Goal: Information Seeking & Learning: Find specific fact

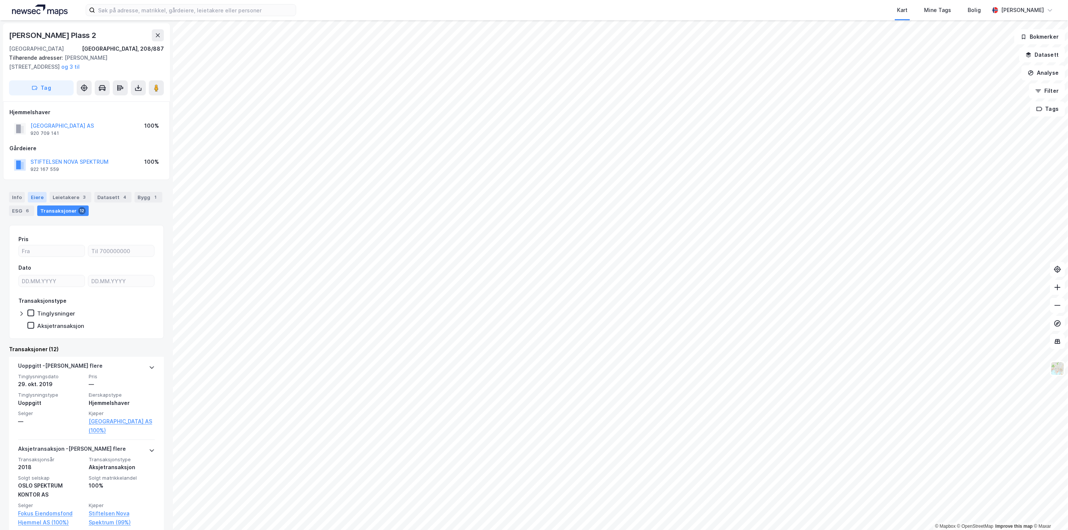
click at [31, 201] on div "Eiere" at bounding box center [37, 197] width 19 height 11
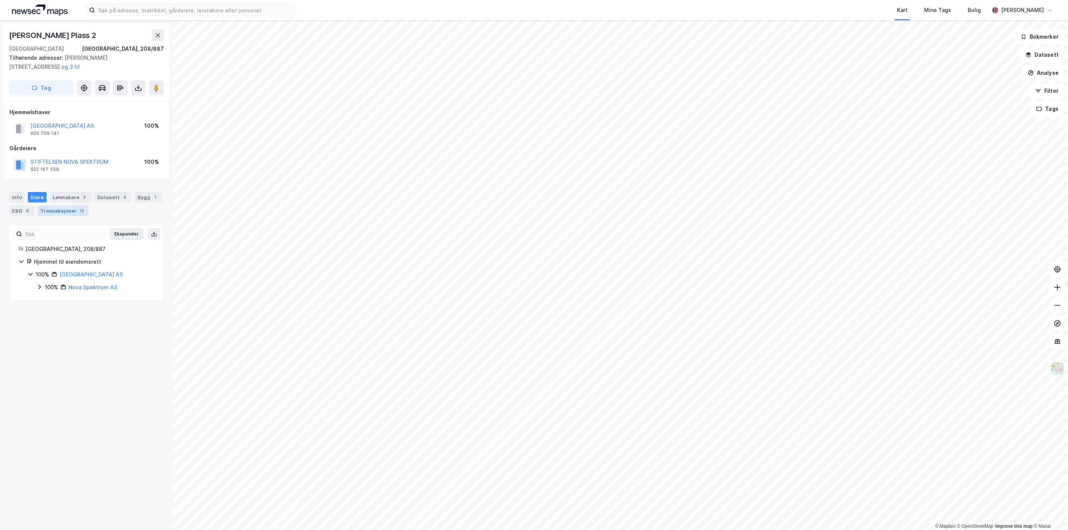
click at [64, 214] on div "Transaksjoner 12" at bounding box center [62, 211] width 51 height 11
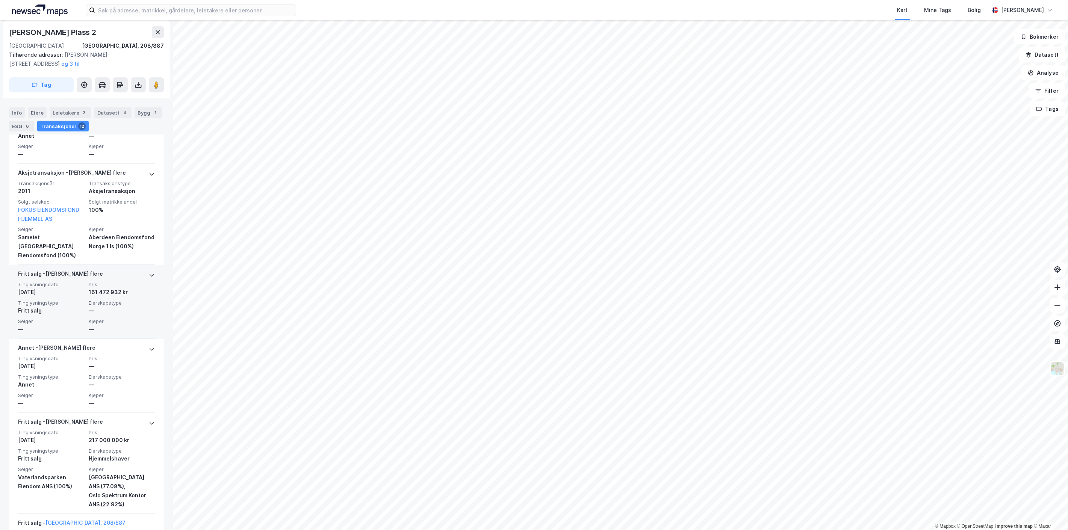
scroll to position [438, 0]
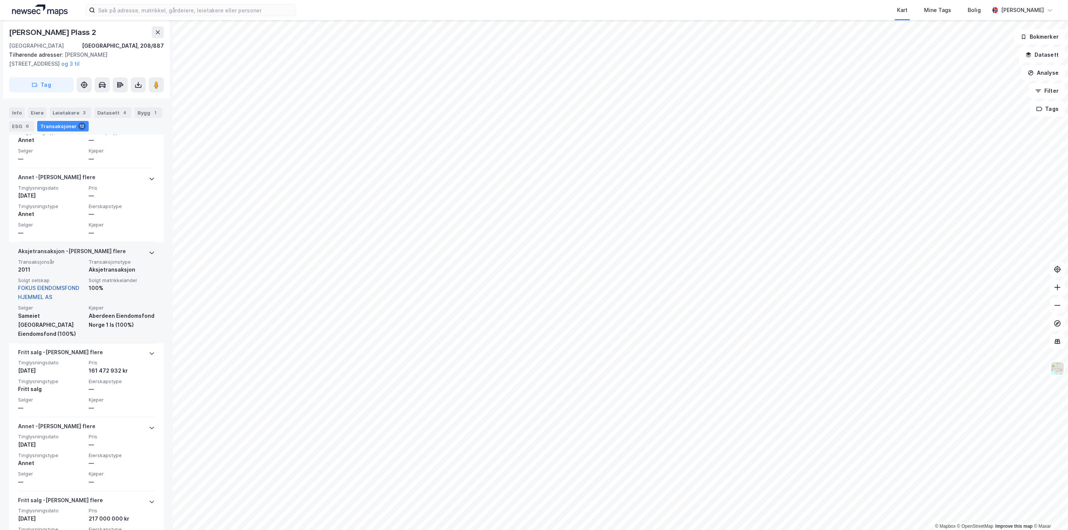
click at [43, 287] on link "FOKUS EIENDOMSFOND HJEMMEL AS" at bounding box center [48, 292] width 61 height 15
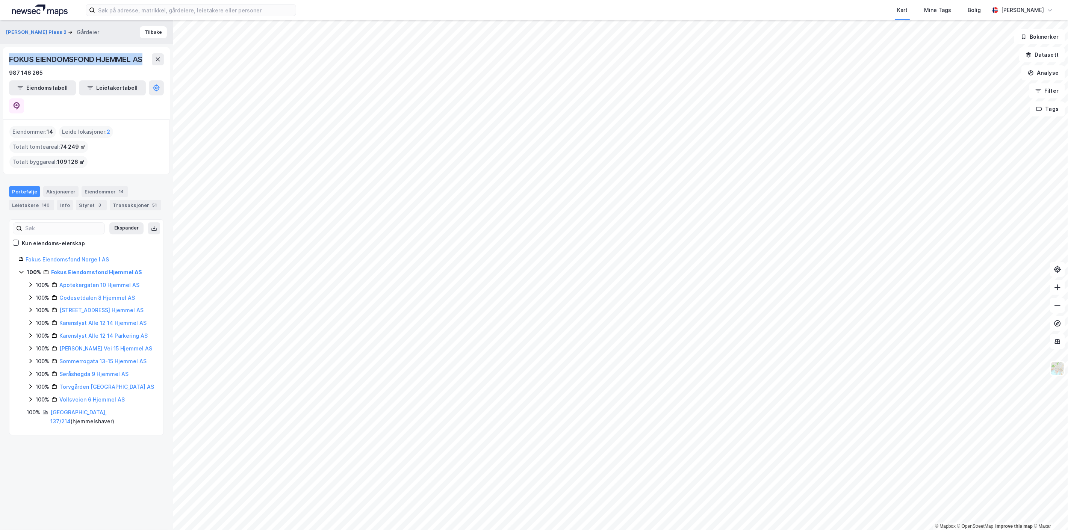
drag, startPoint x: 9, startPoint y: 57, endPoint x: 144, endPoint y: 61, distance: 134.6
click at [144, 61] on div "FOKUS EIENDOMSFOND HJEMMEL AS" at bounding box center [76, 59] width 135 height 12
copy div "FOKUS EIENDOMSFOND HJEMMEL AS"
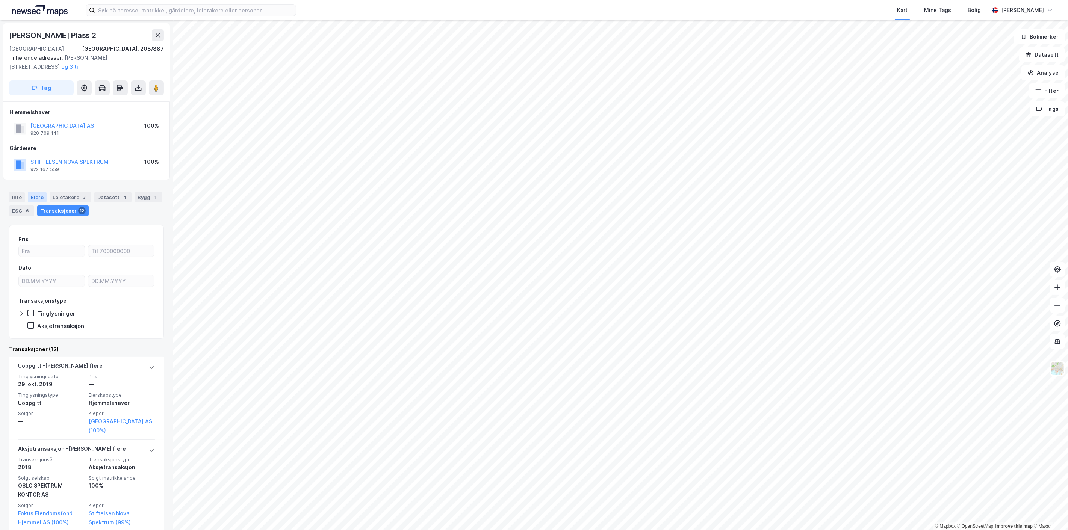
click at [36, 197] on div "Eiere" at bounding box center [37, 197] width 19 height 11
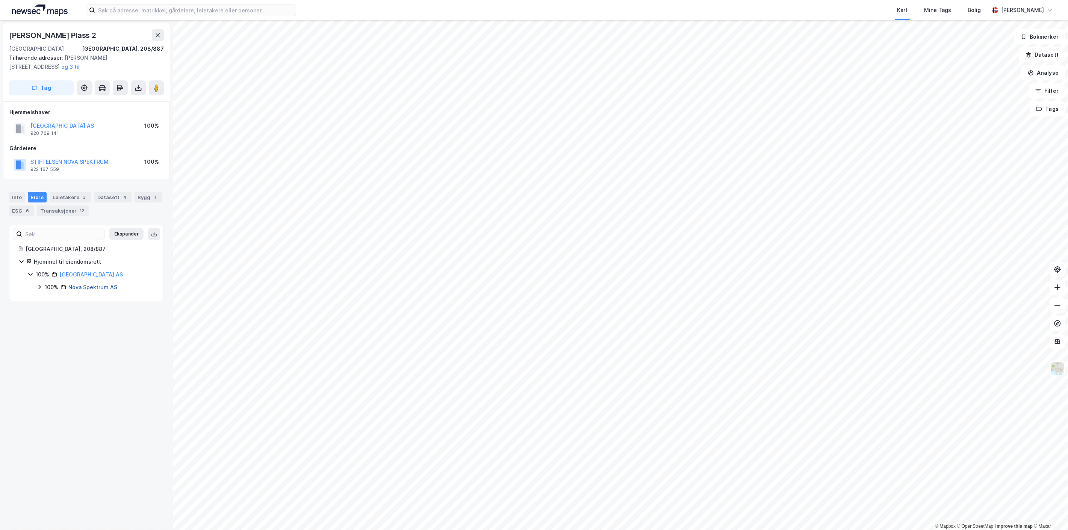
click at [78, 285] on link "Nova Spektrum AS" at bounding box center [92, 287] width 49 height 6
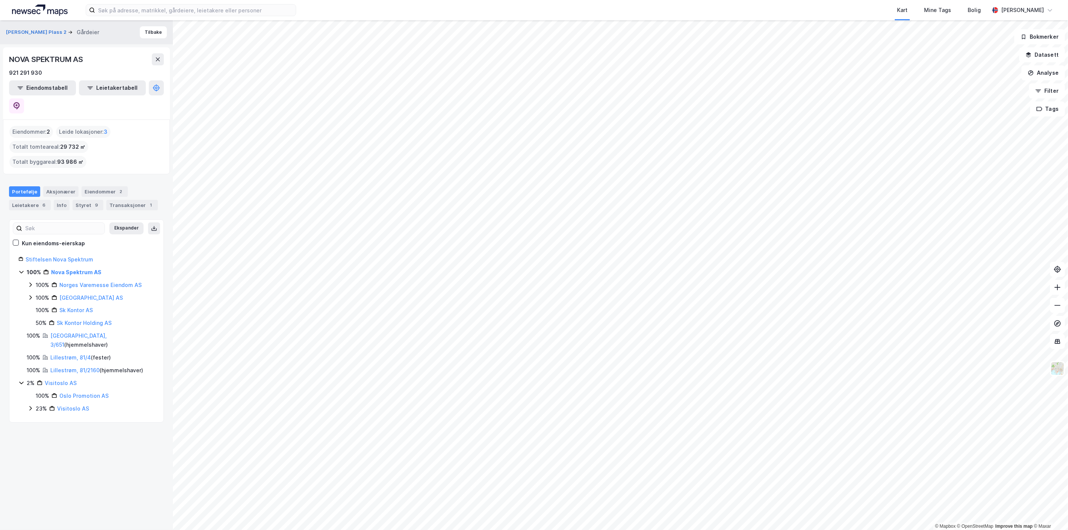
click at [28, 295] on icon at bounding box center [30, 298] width 6 height 6
